Goal: Information Seeking & Learning: Check status

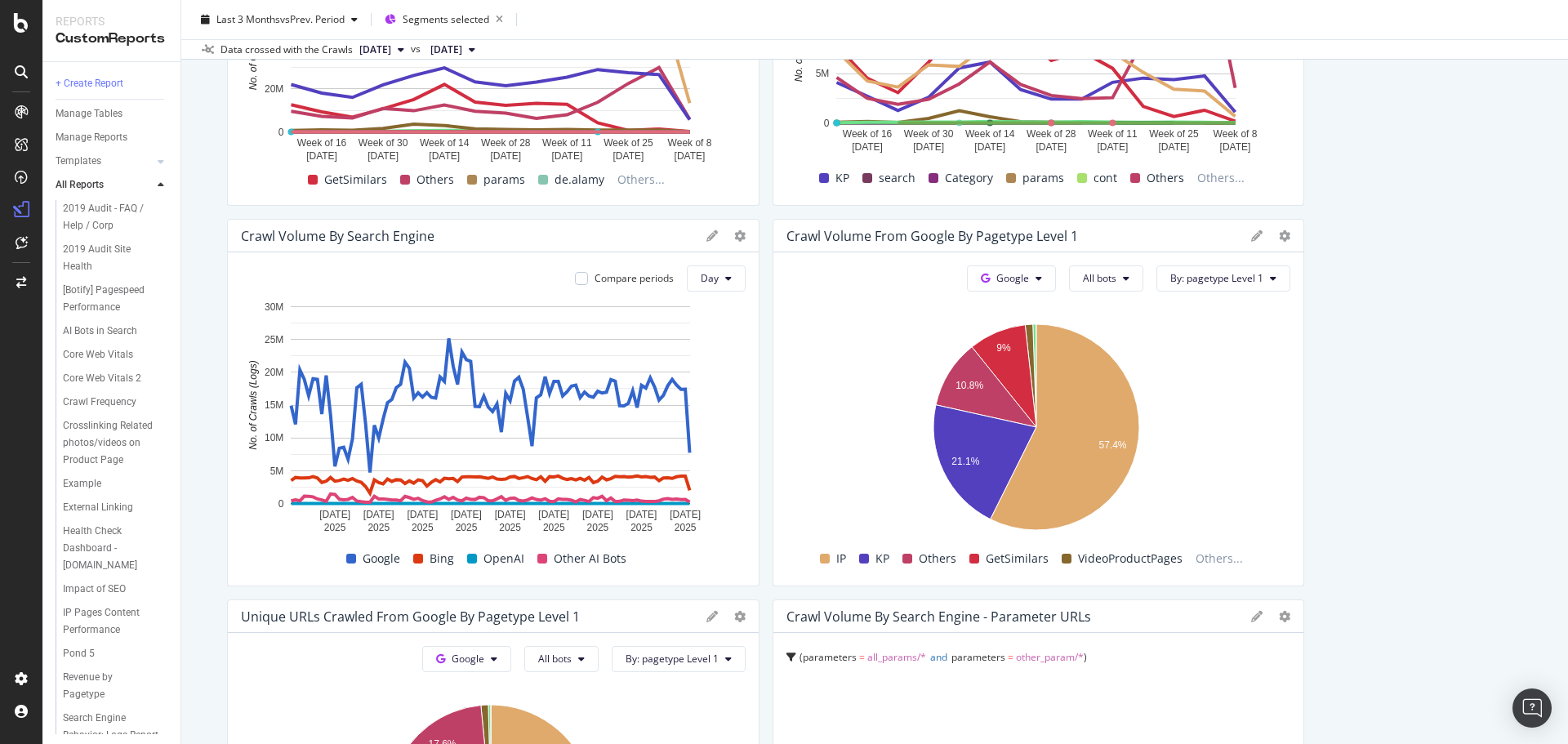
scroll to position [1225, 0]
